Goal: Task Accomplishment & Management: Use online tool/utility

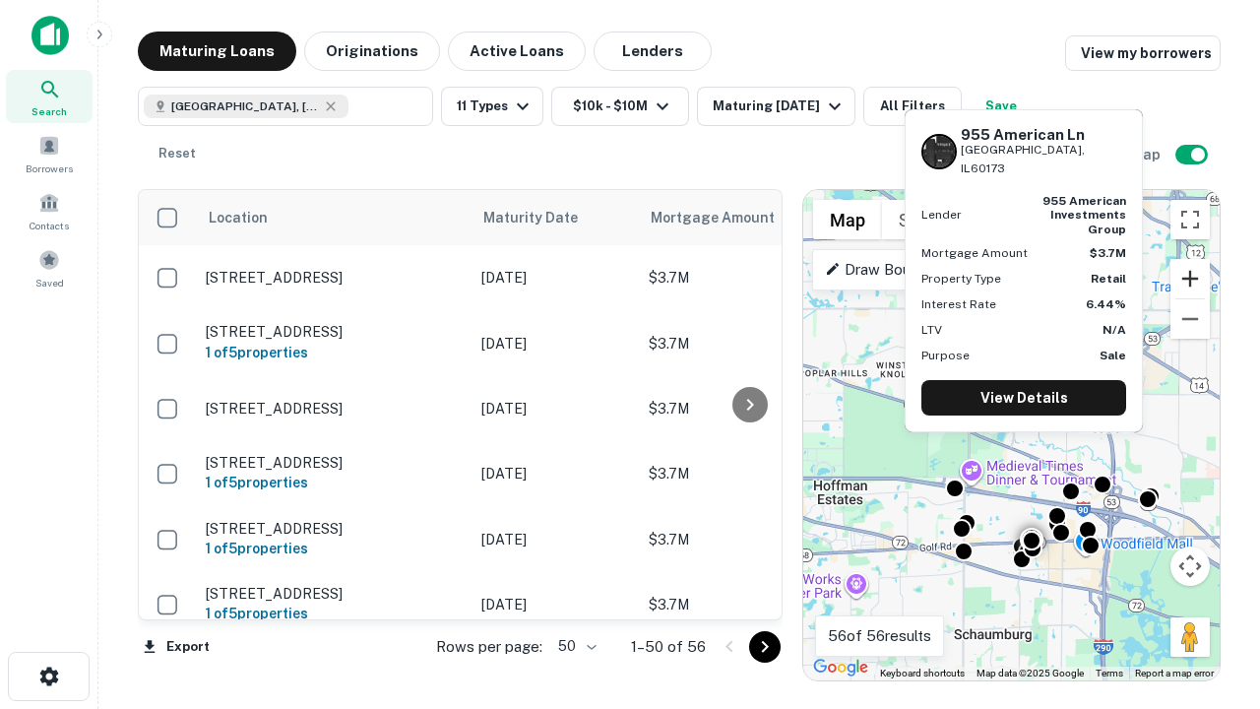
click at [1190, 279] on button "Zoom in" at bounding box center [1190, 278] width 39 height 39
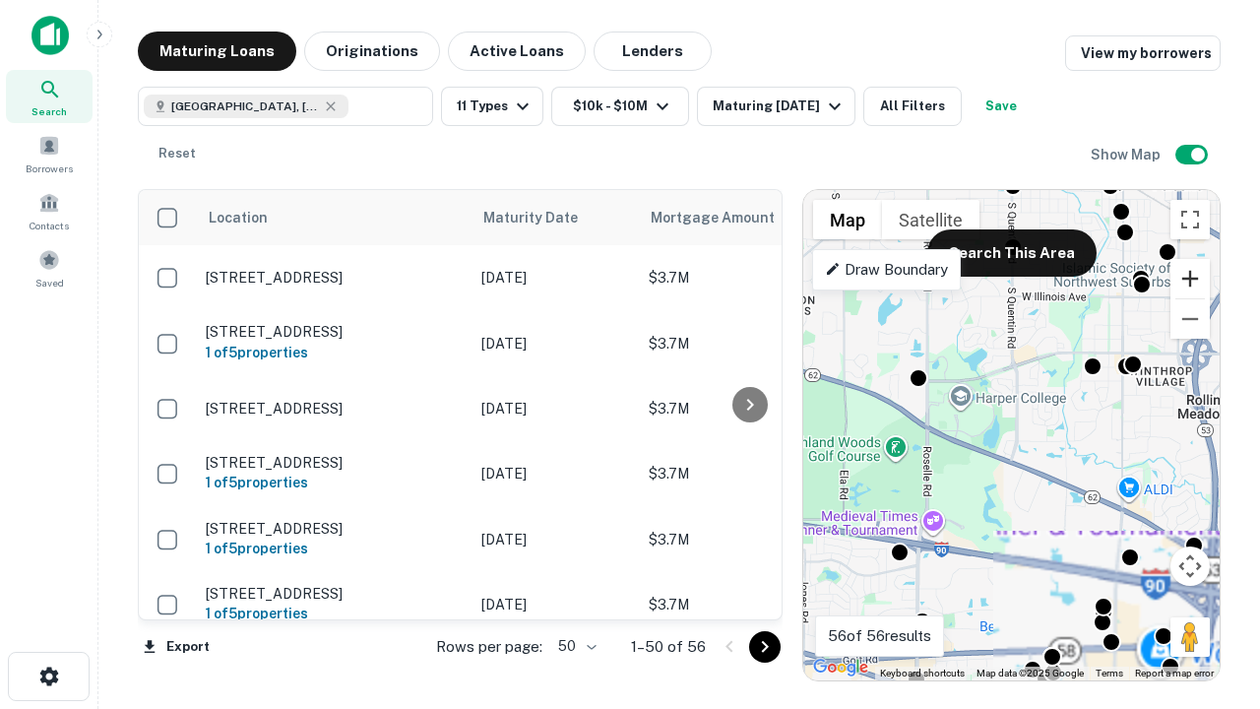
click at [1190, 279] on button "Zoom in" at bounding box center [1190, 278] width 39 height 39
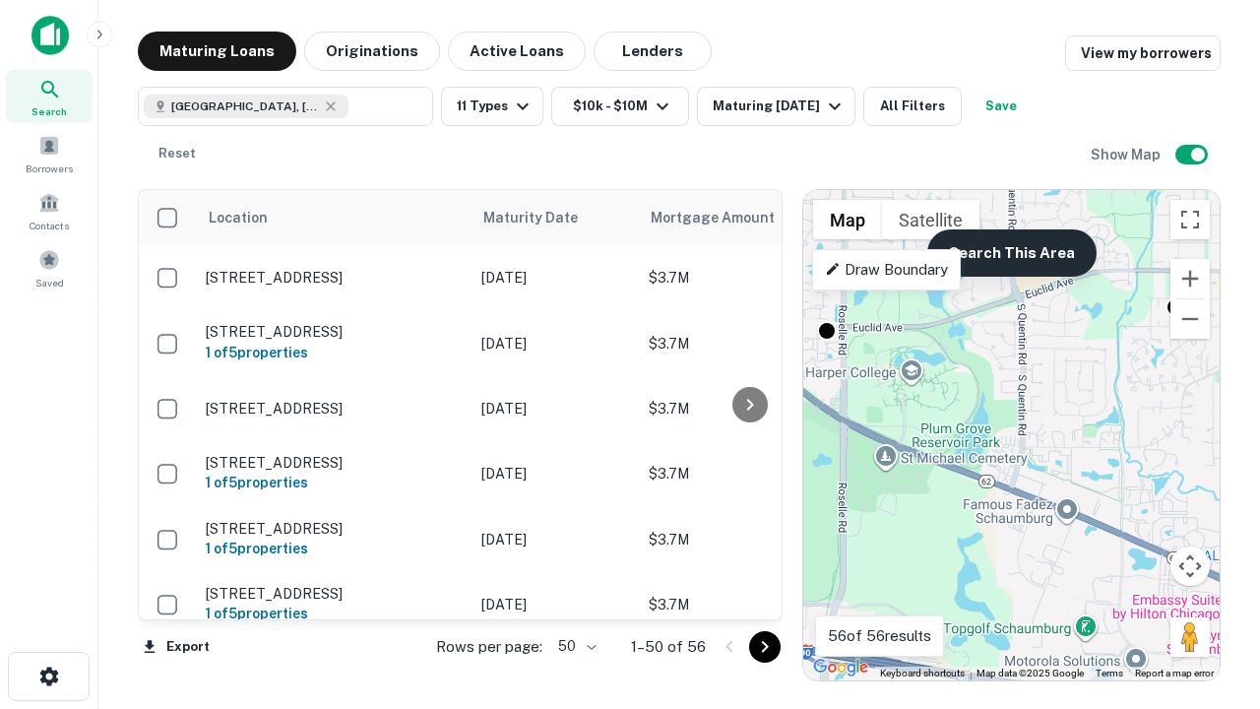
click at [1011, 253] on button "Search This Area" at bounding box center [1012, 252] width 169 height 47
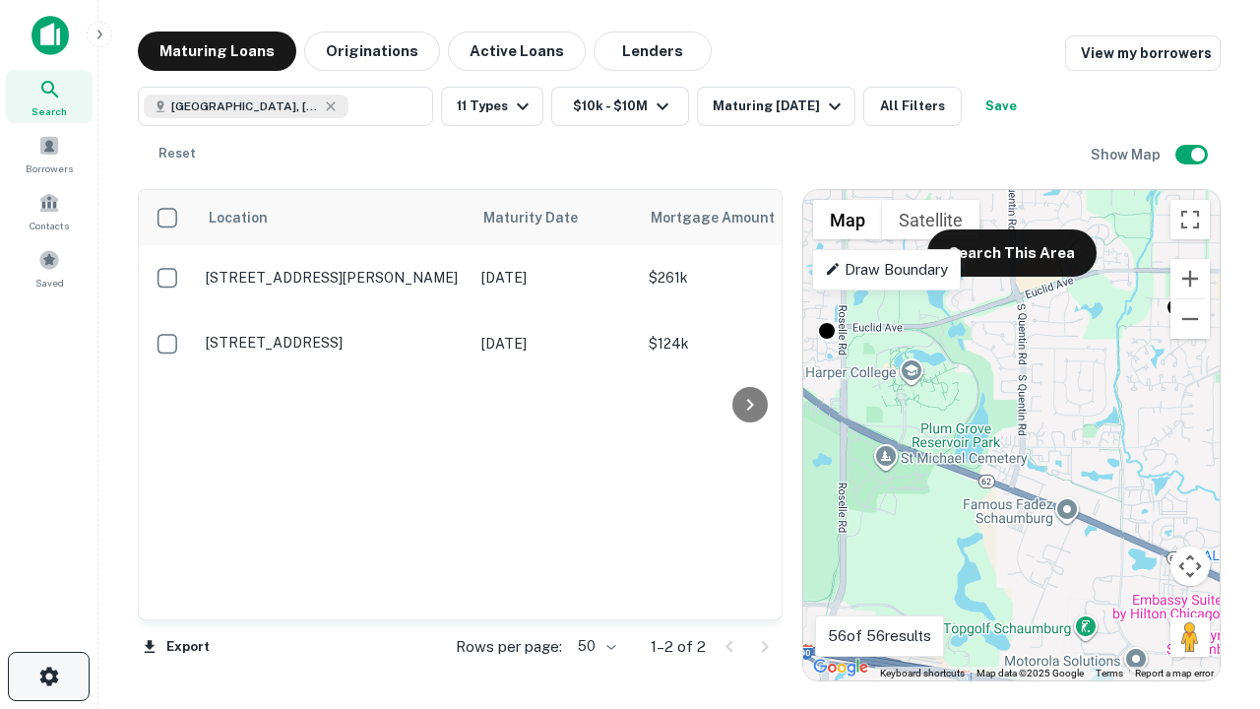
click at [48, 676] on icon "button" at bounding box center [49, 677] width 24 height 24
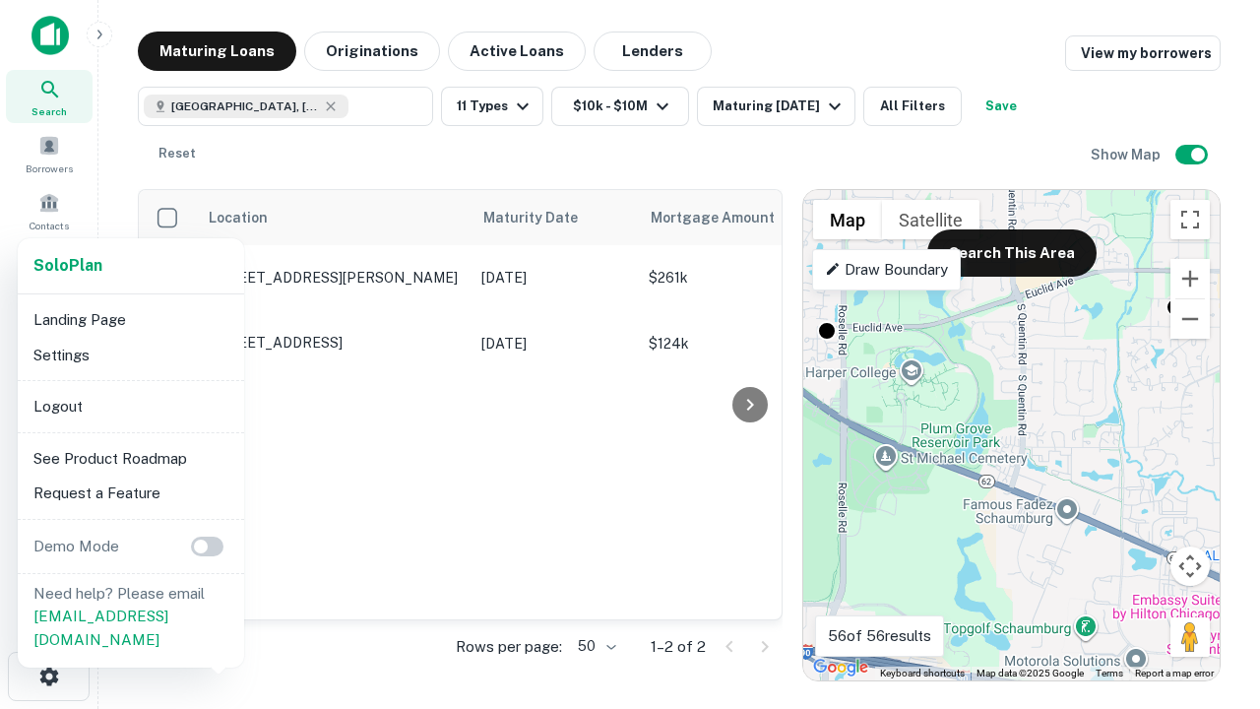
click at [130, 406] on li "Logout" at bounding box center [131, 406] width 211 height 35
